Goal: Find specific page/section: Find specific page/section

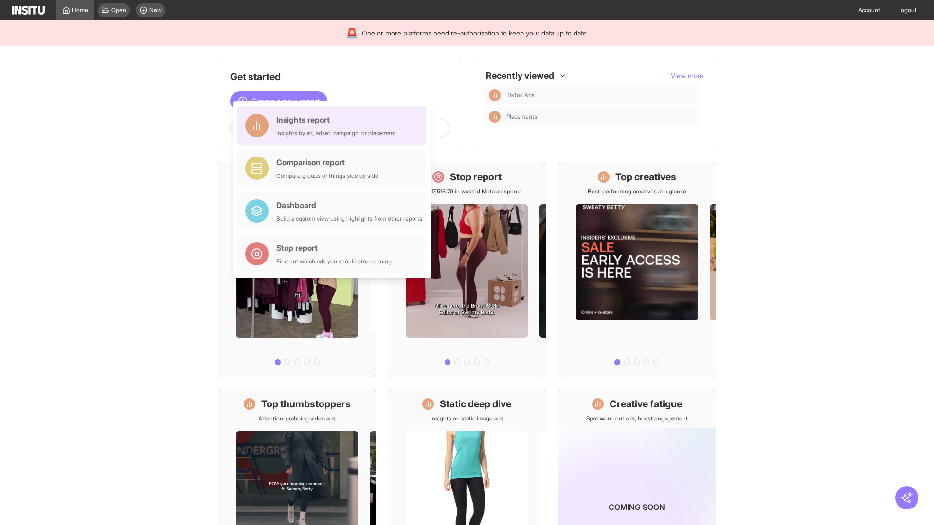
click at [334, 125] on div "Insights report Insights by ad, adset, campaign, or placement" at bounding box center [336, 125] width 120 height 23
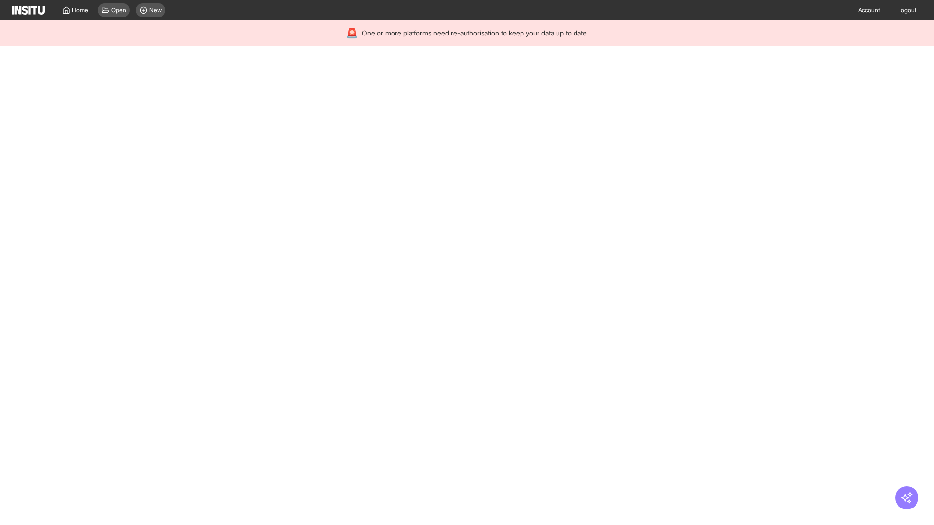
select select "**"
